Goal: Task Accomplishment & Management: Use online tool/utility

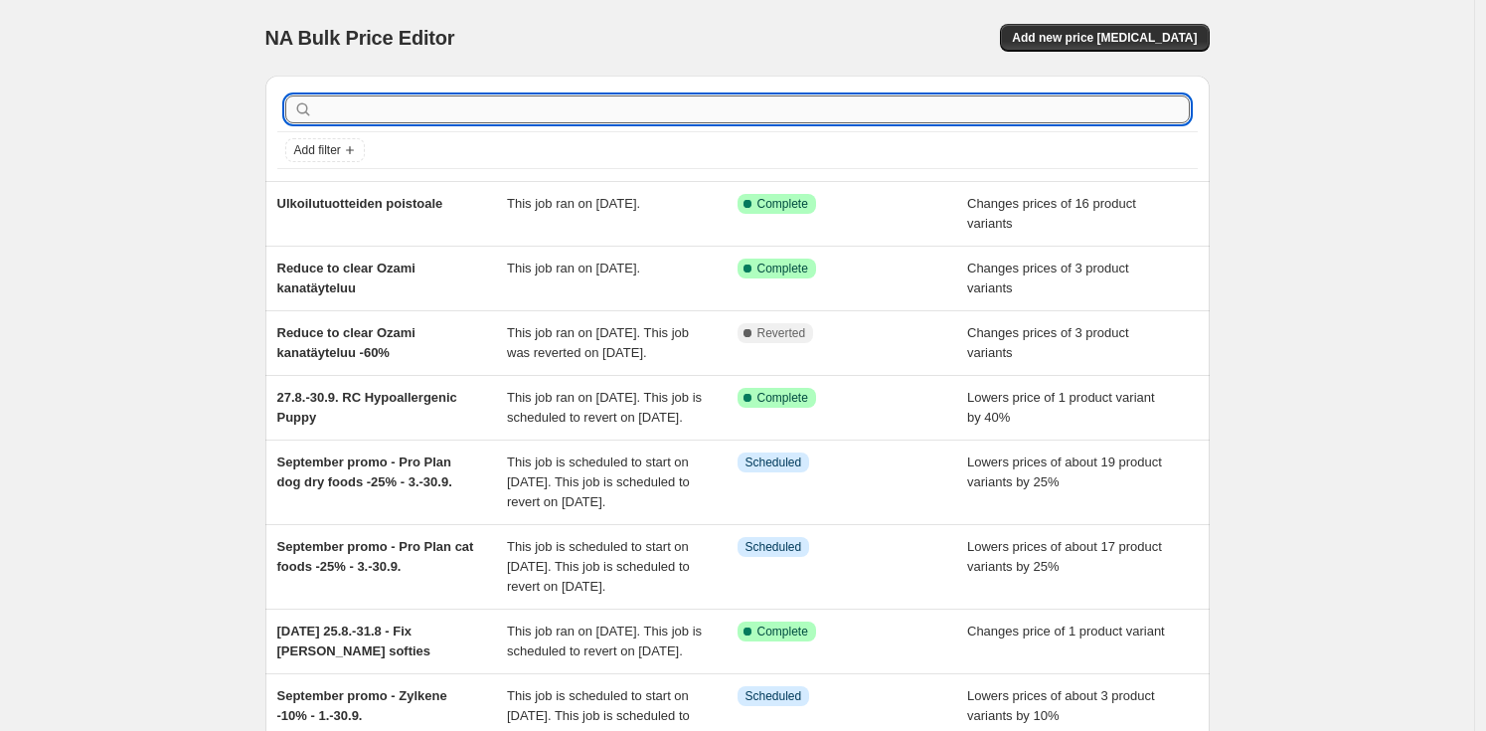
click at [454, 120] on input "text" at bounding box center [753, 109] width 873 height 28
type input "[MEDICAL_DATA]"
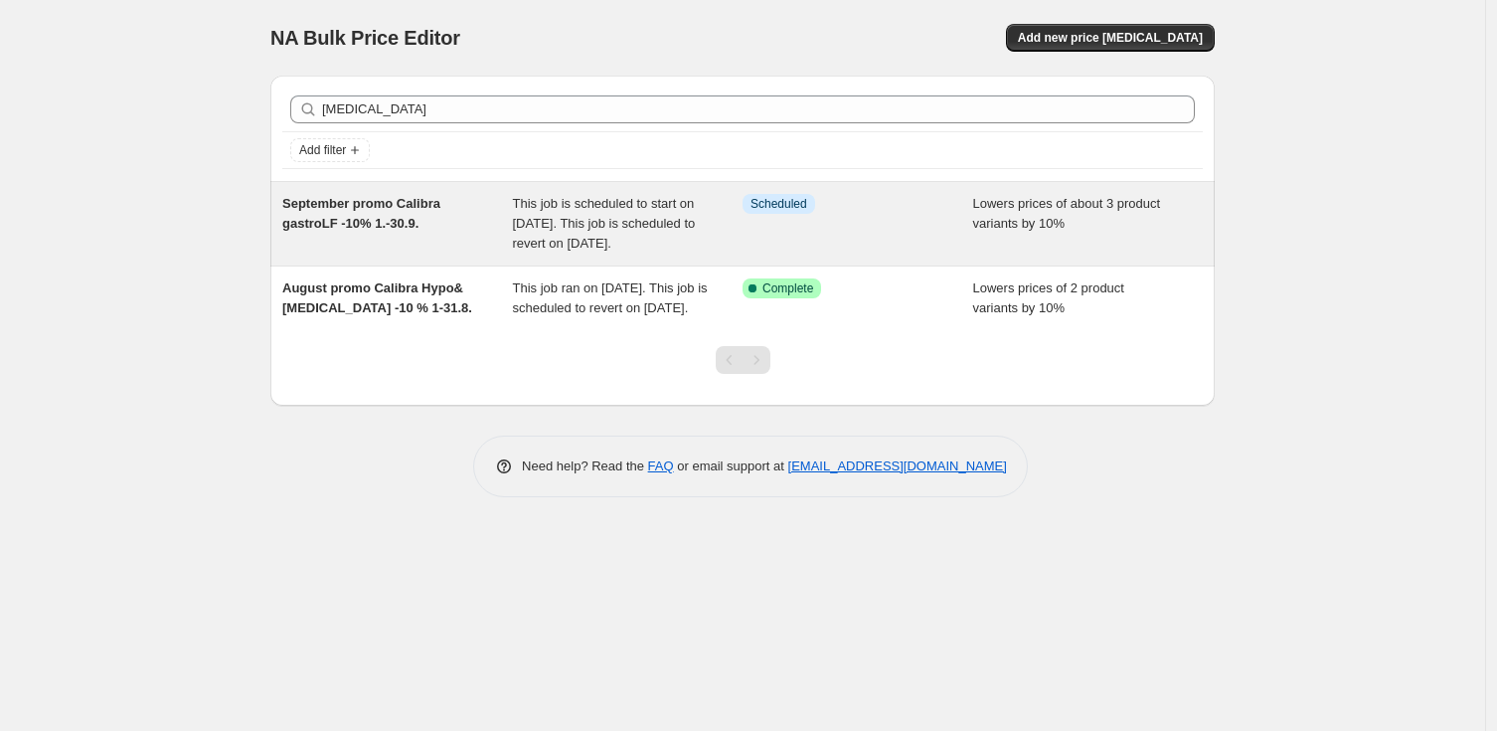
click at [618, 235] on span "This job is scheduled to start on [DATE]. This job is scheduled to revert on [D…" at bounding box center [604, 223] width 183 height 55
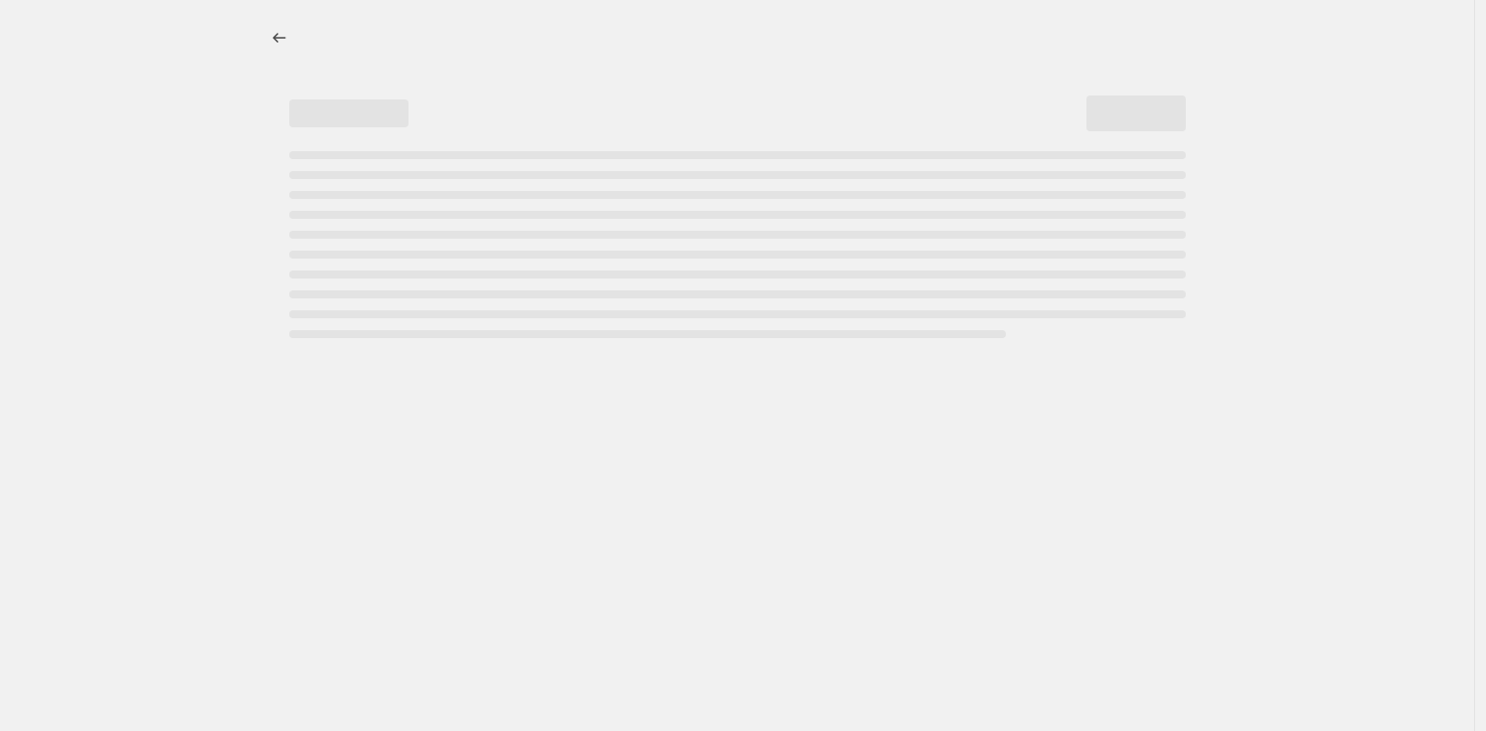
select select "percentage"
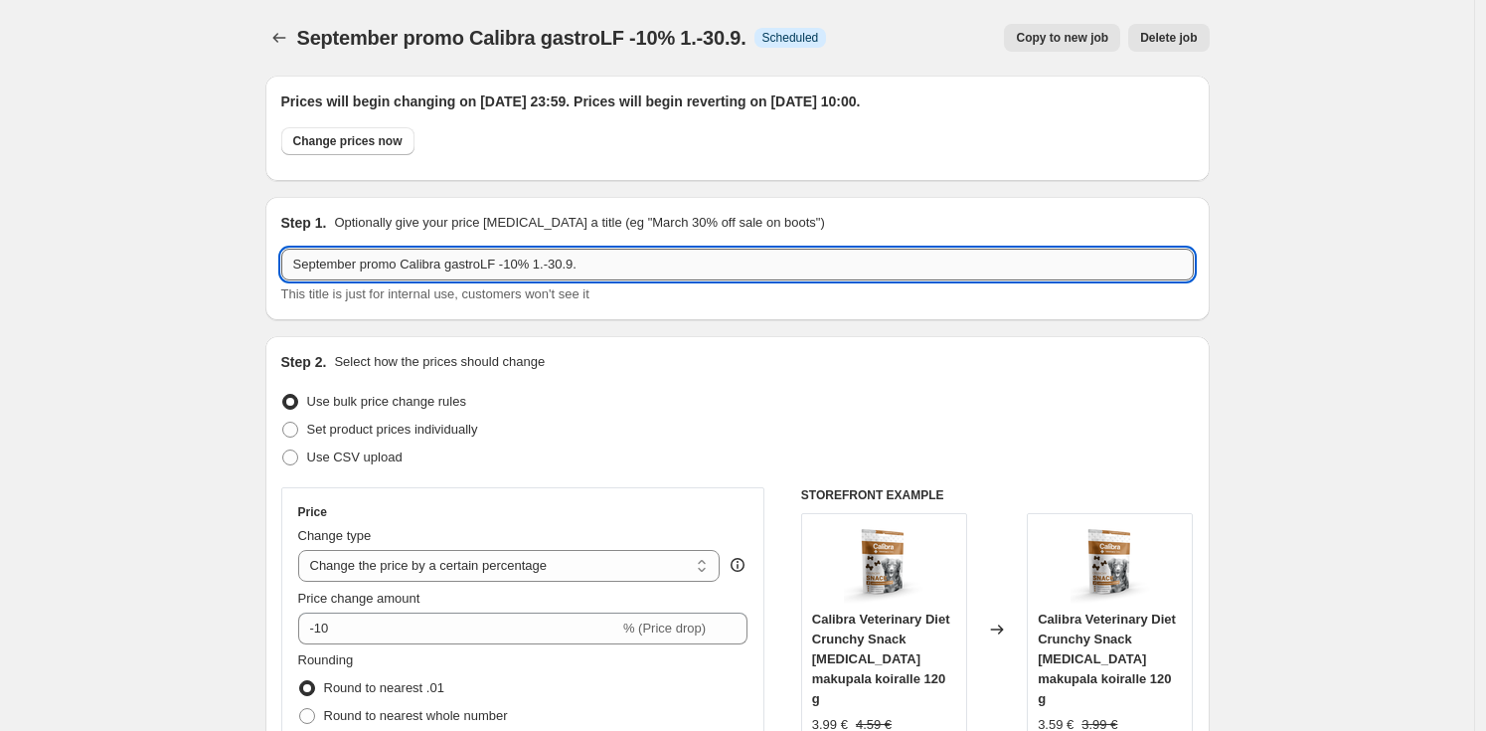
click at [511, 264] on input "September promo Calibra gastroLF -10% 1.-30.9." at bounding box center [737, 265] width 913 height 32
type input "September promo Calibra [MEDICAL_DATA] -10% 1.-30.9."
click at [817, 391] on div "Use bulk price change rules" at bounding box center [737, 402] width 913 height 28
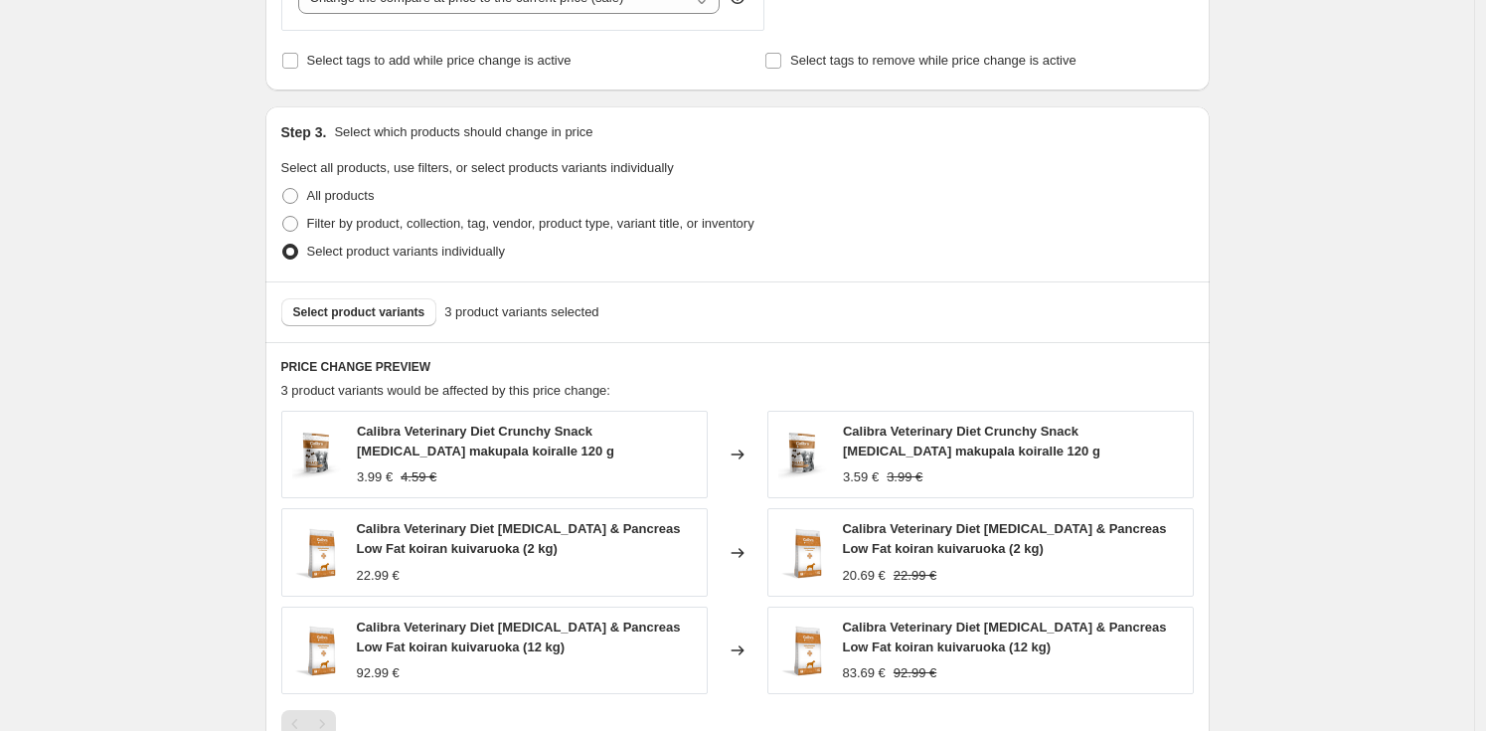
scroll to position [935, 0]
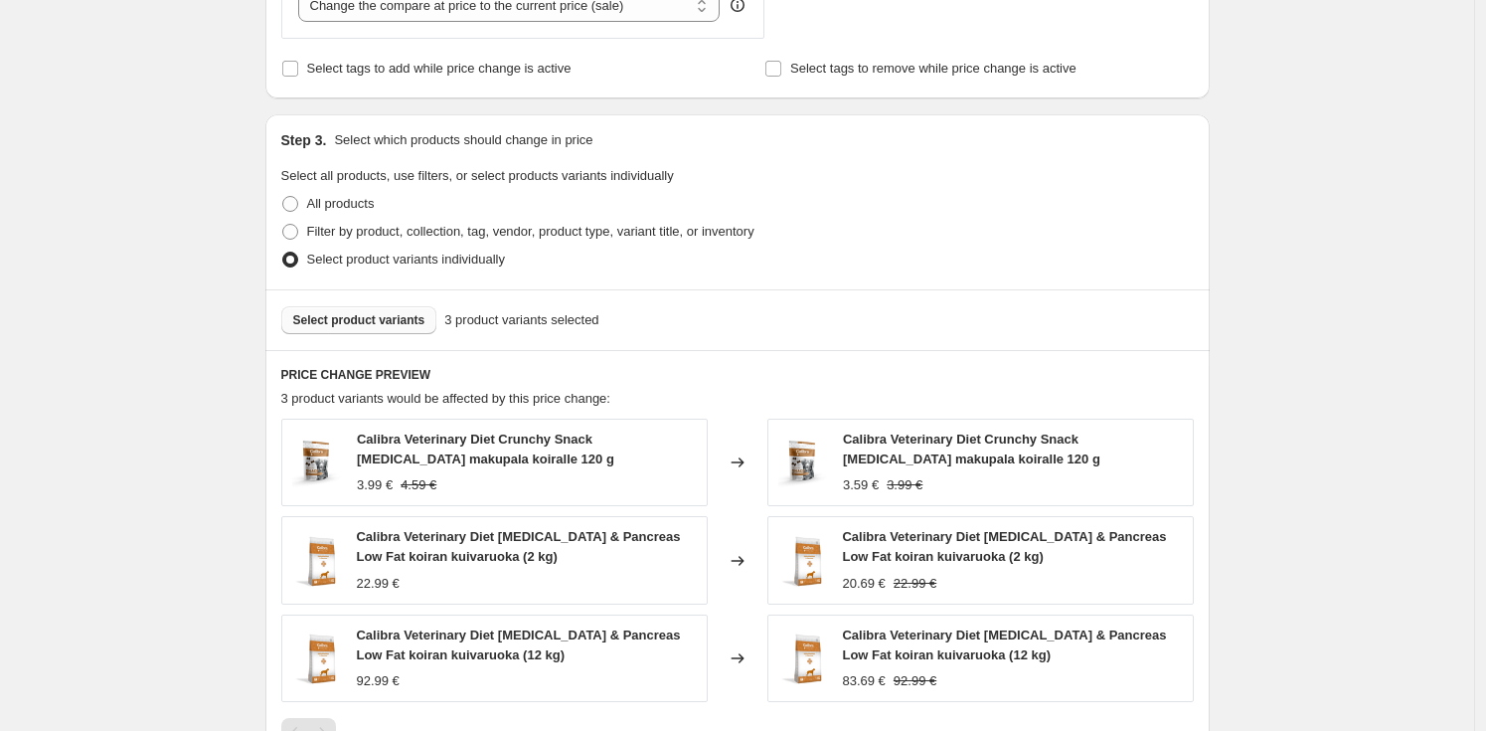
click at [373, 321] on span "Select product variants" at bounding box center [359, 320] width 132 height 16
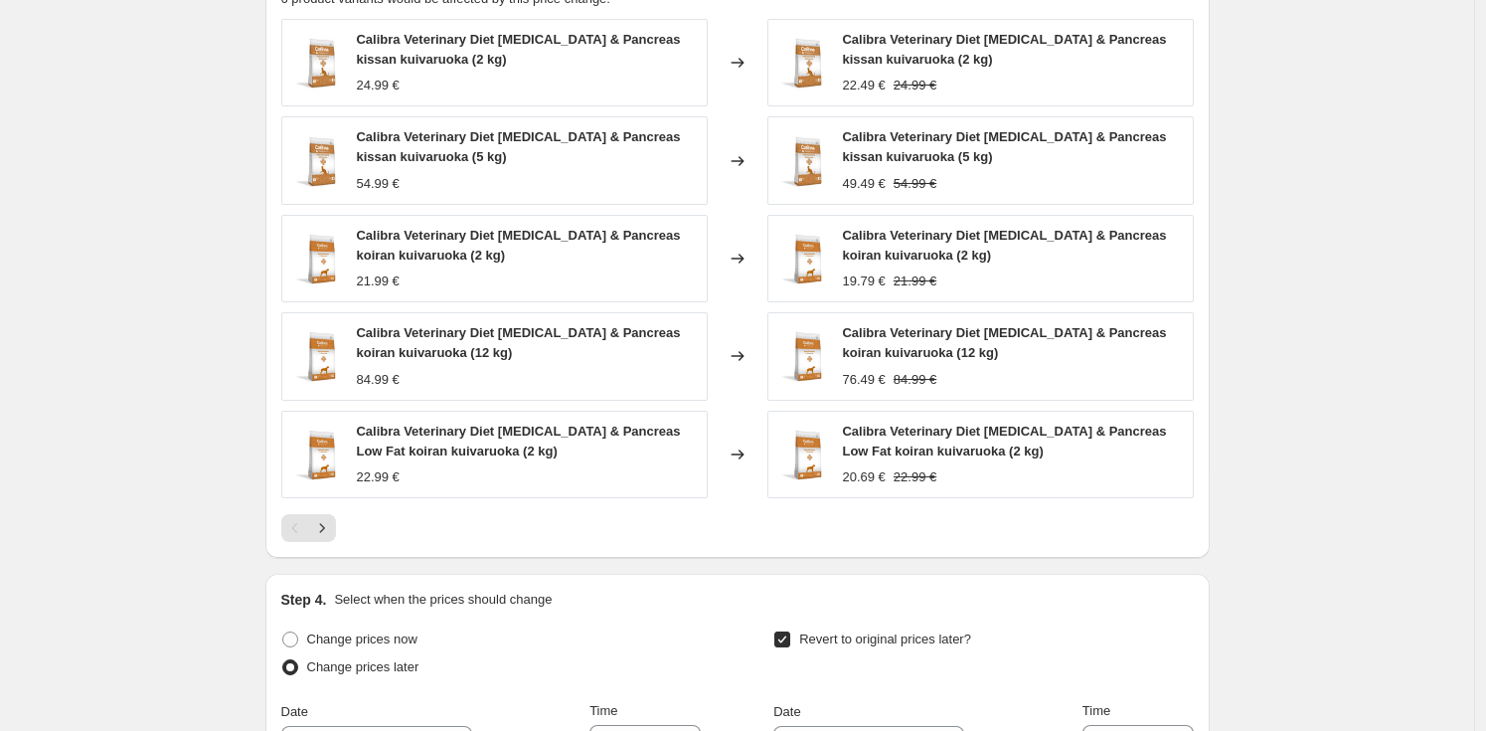
scroll to position [1338, 0]
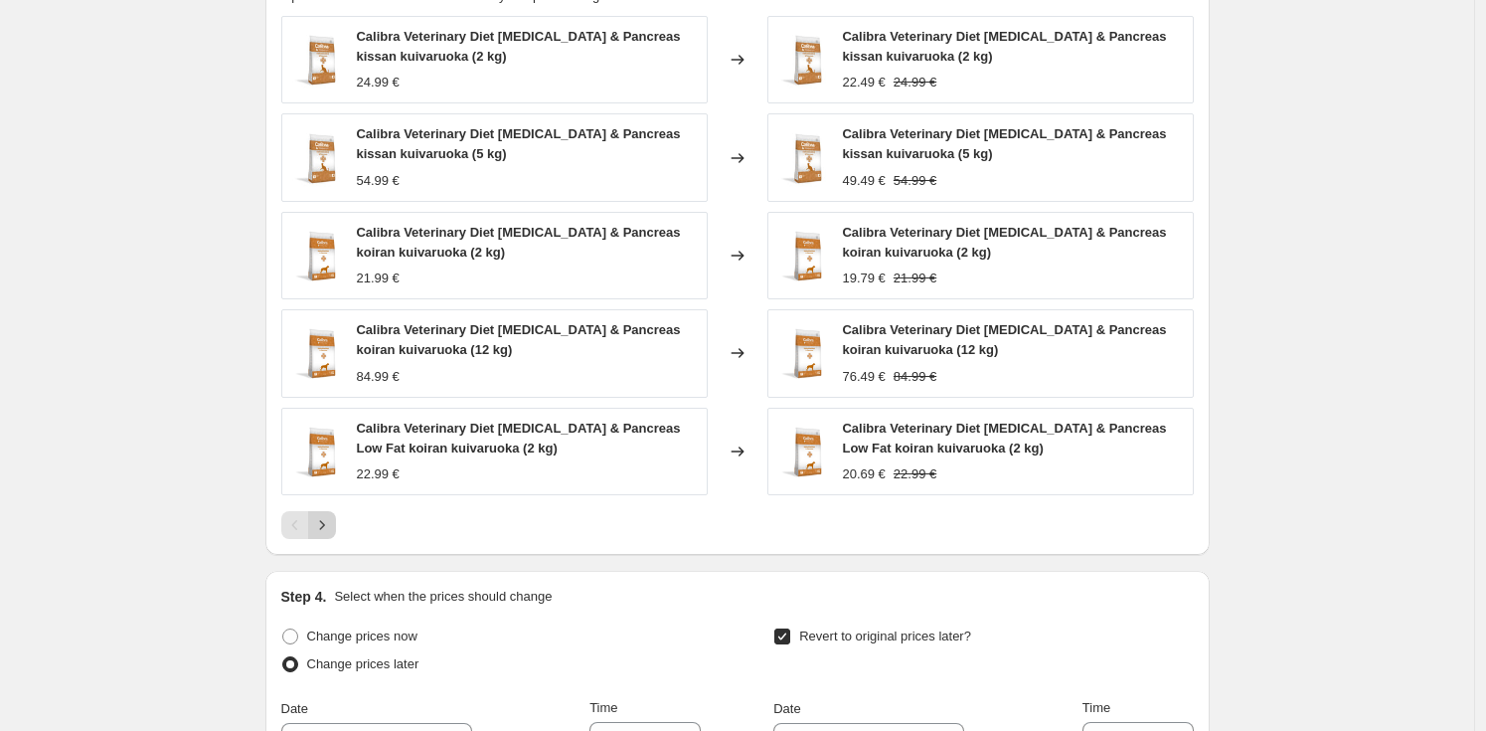
click at [330, 527] on icon "Next" at bounding box center [322, 525] width 20 height 20
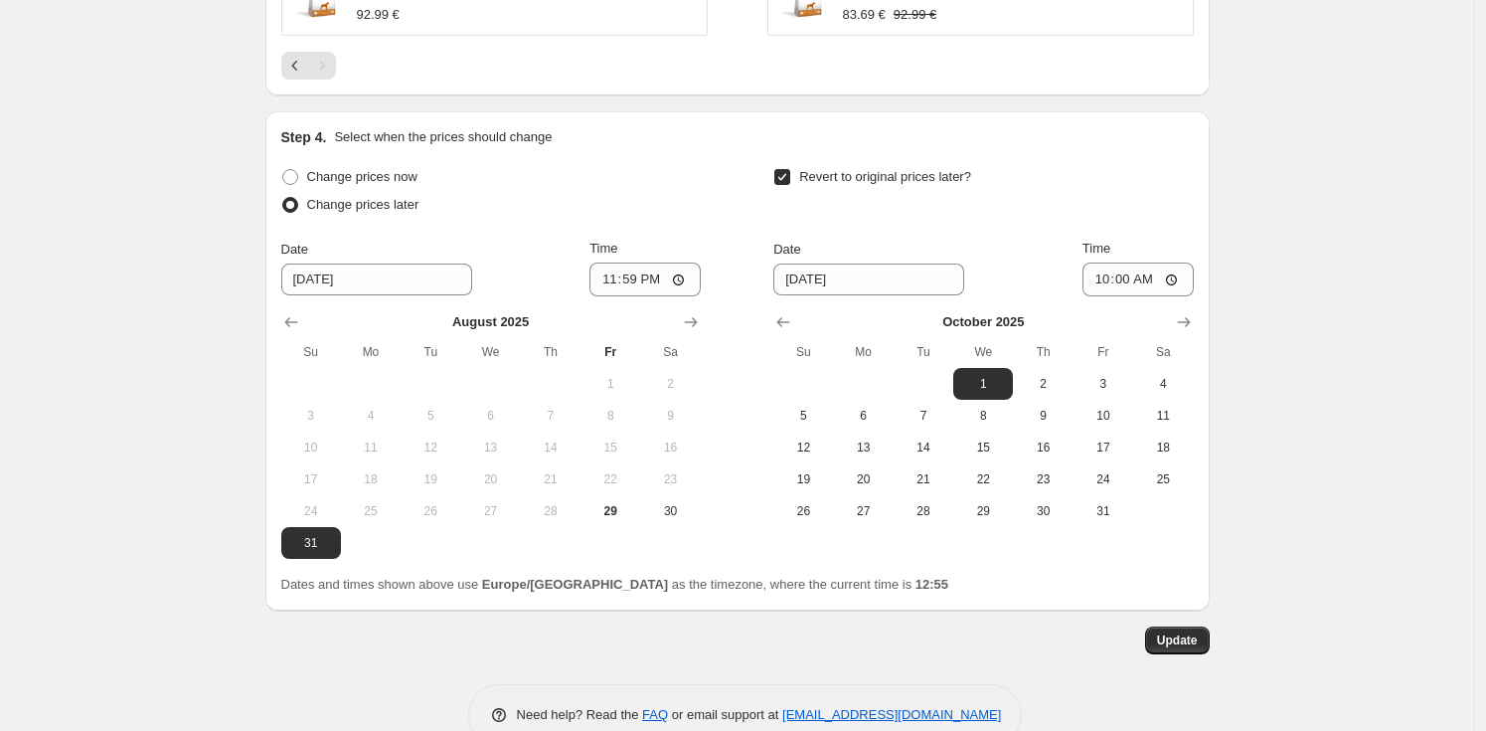
scroll to position [1450, 0]
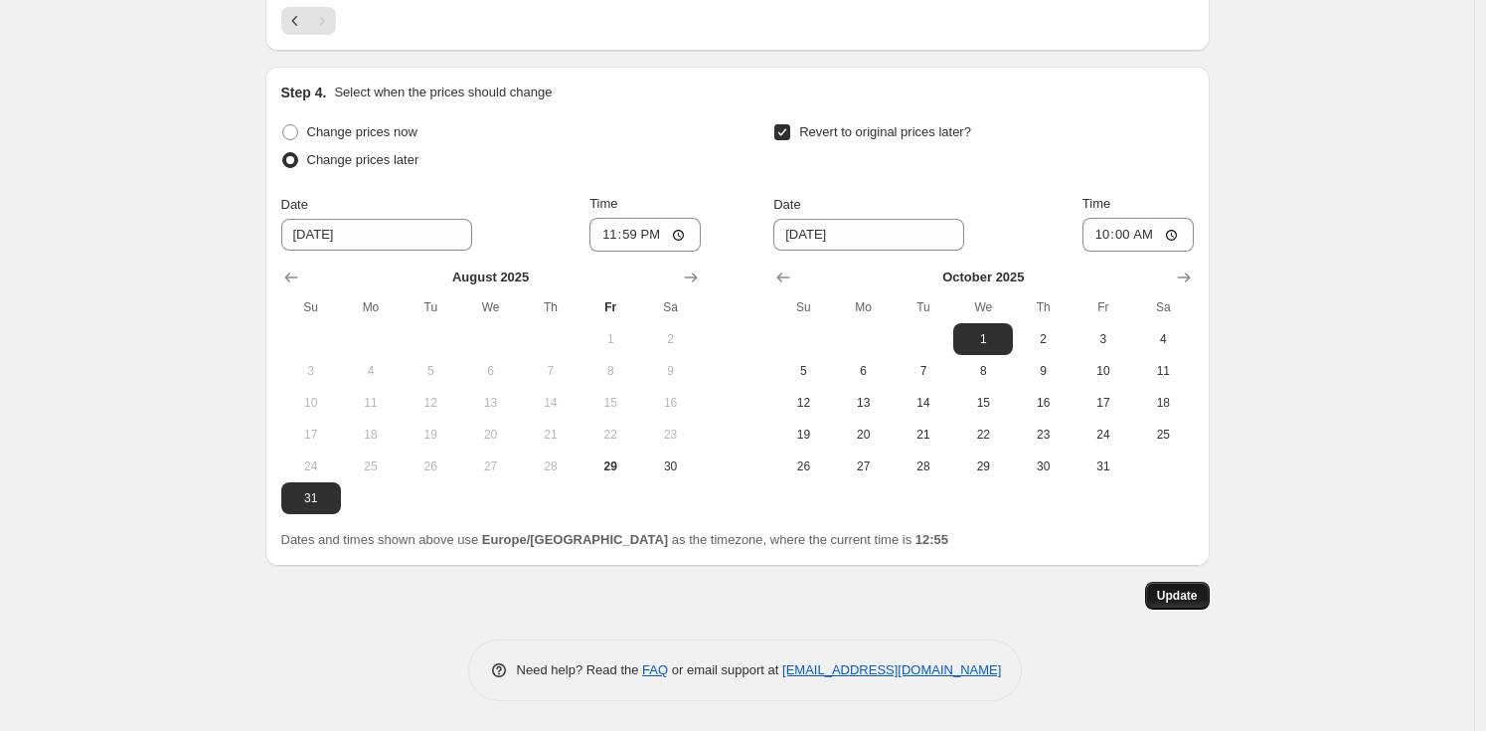
click at [1195, 590] on span "Update" at bounding box center [1177, 596] width 41 height 16
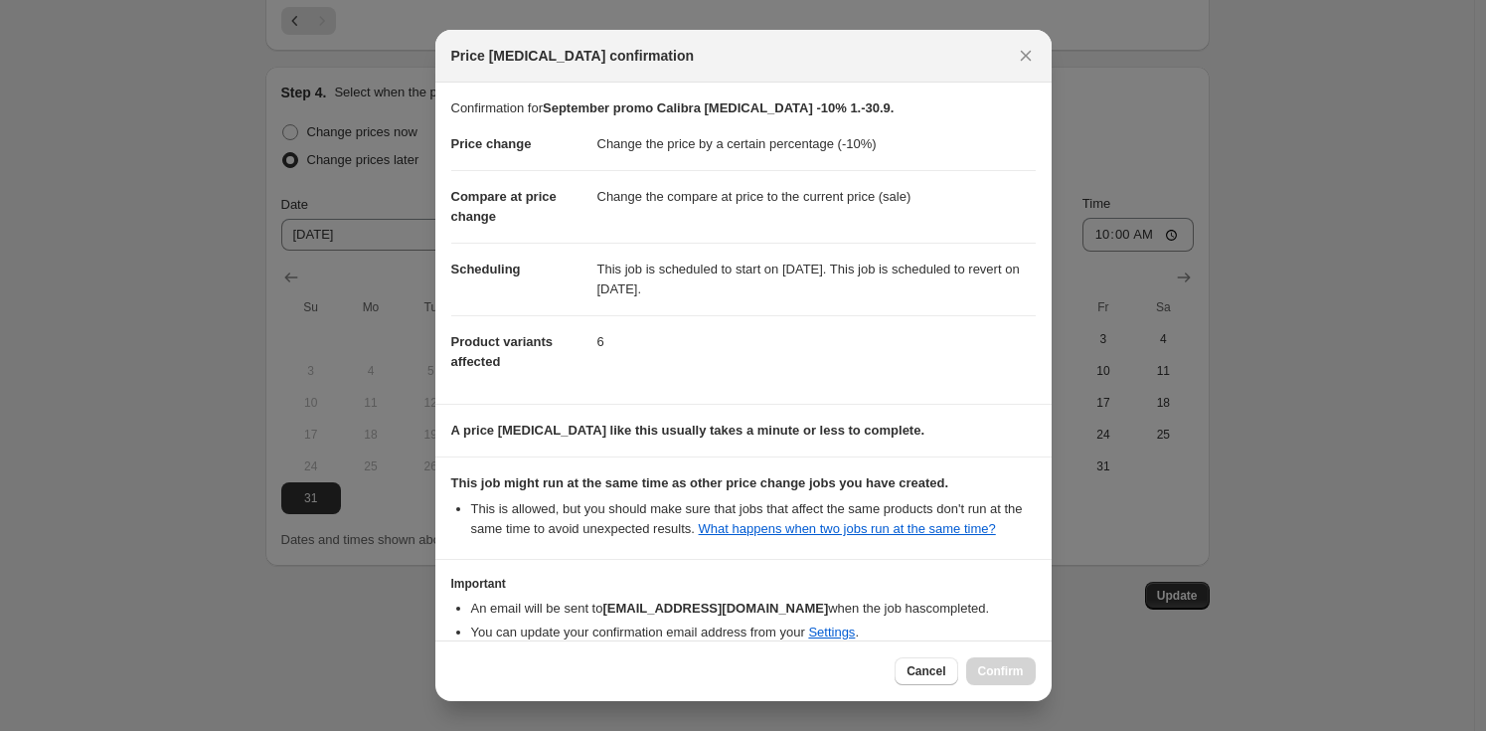
scroll to position [122, 0]
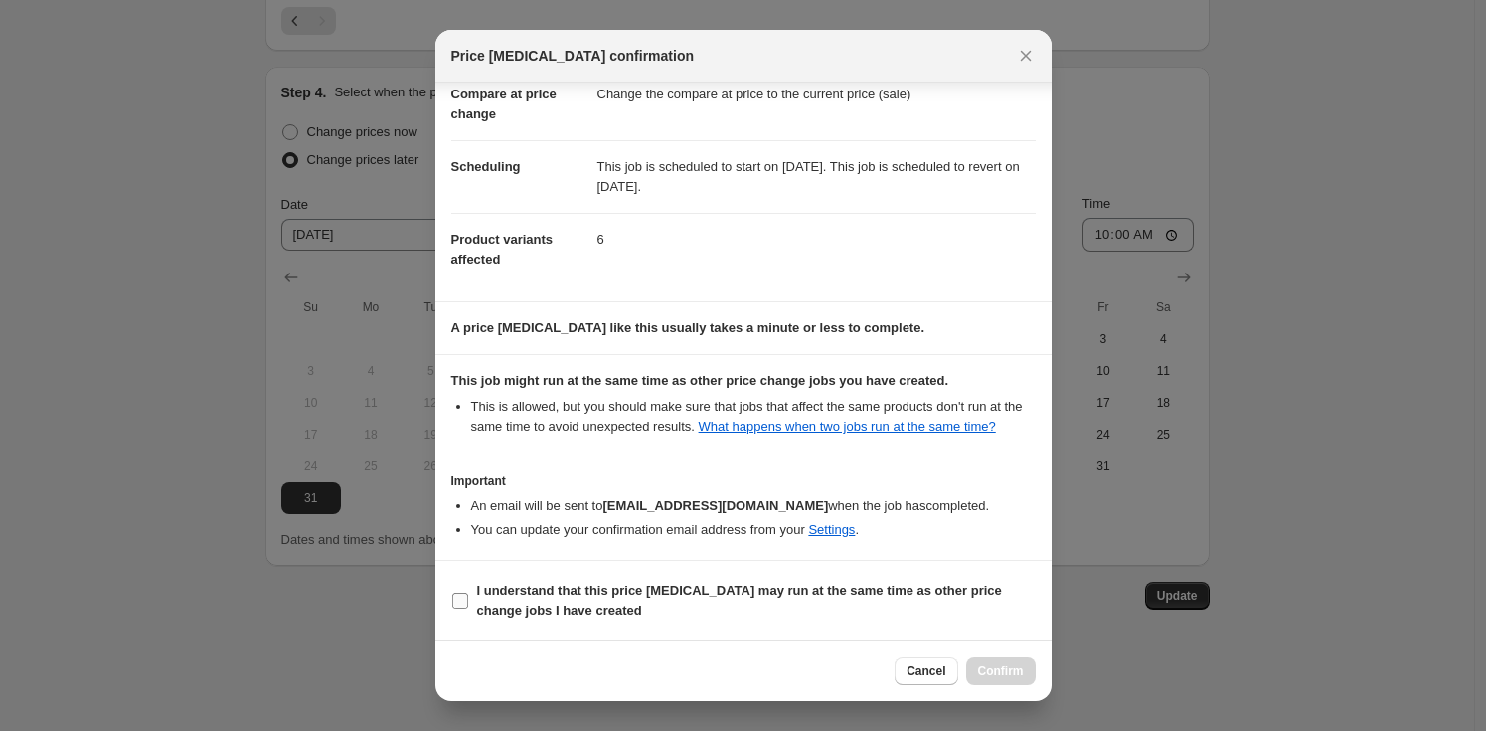
click at [608, 601] on b "I understand that this price [MEDICAL_DATA] may run at the same time as other p…" at bounding box center [739, 600] width 525 height 35
click at [468, 601] on input "I understand that this price [MEDICAL_DATA] may run at the same time as other p…" at bounding box center [460, 601] width 16 height 16
checkbox input "true"
click at [1004, 671] on span "Confirm" at bounding box center [1001, 671] width 46 height 16
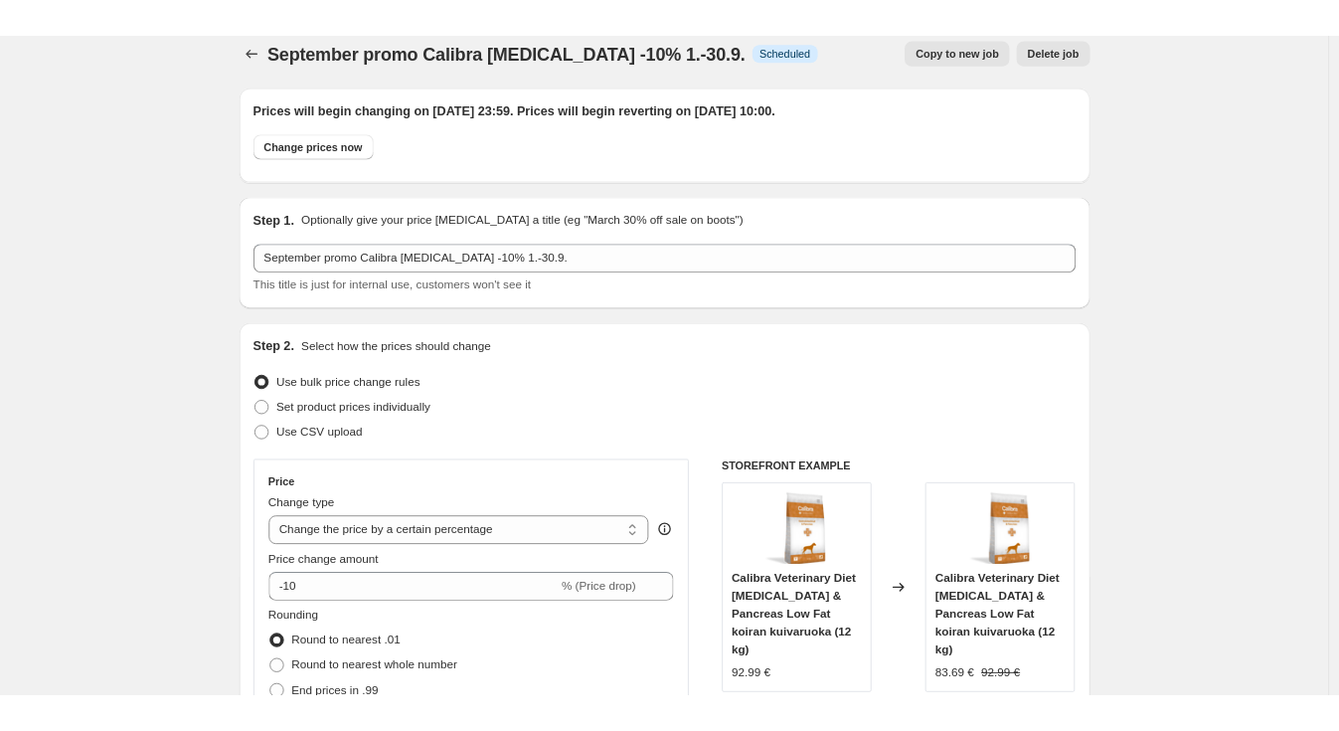
scroll to position [0, 0]
